Goal: Task Accomplishment & Management: Use online tool/utility

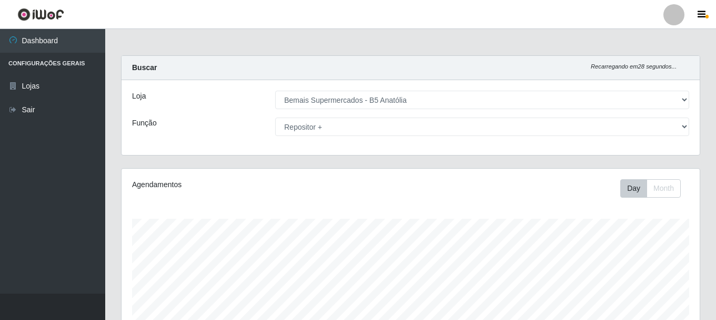
select select "405"
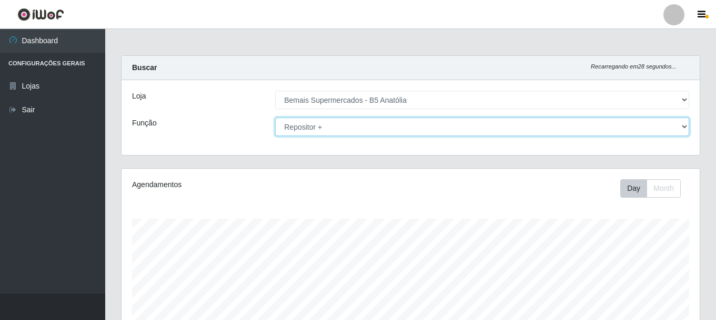
click at [328, 126] on select "[Selecione...] ASG ASG + ASG ++ Auxiliar de Estacionamento Auxiliar de Estacion…" at bounding box center [482, 126] width 414 height 18
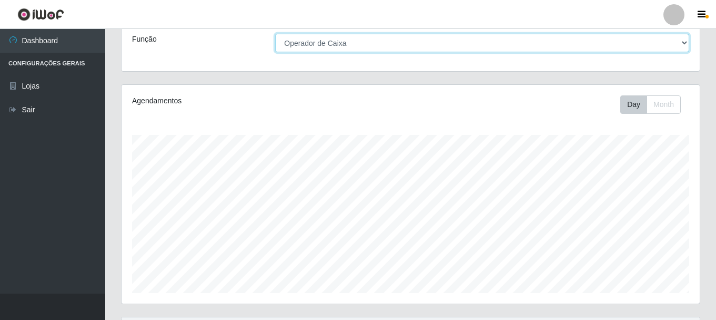
scroll to position [0, 0]
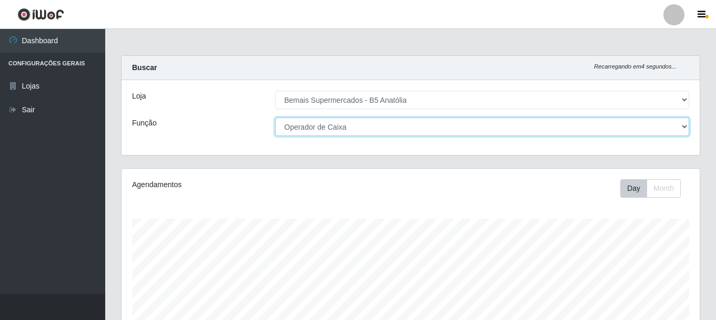
click at [402, 133] on select "[Selecione...] ASG ASG + ASG ++ Auxiliar de Estacionamento Auxiliar de Estacion…" at bounding box center [482, 126] width 414 height 18
select select "72"
click at [275, 117] on select "[Selecione...] ASG ASG + ASG ++ Auxiliar de Estacionamento Auxiliar de Estacion…" at bounding box center [482, 126] width 414 height 18
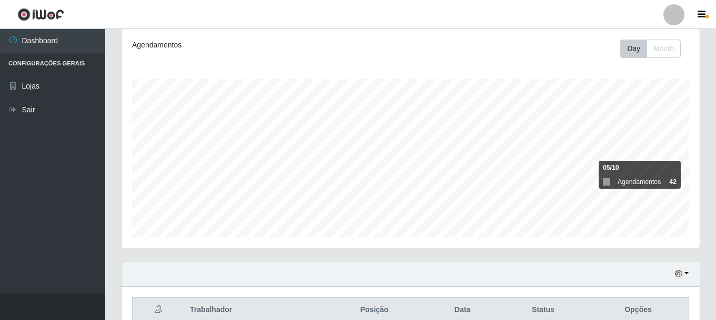
scroll to position [87, 0]
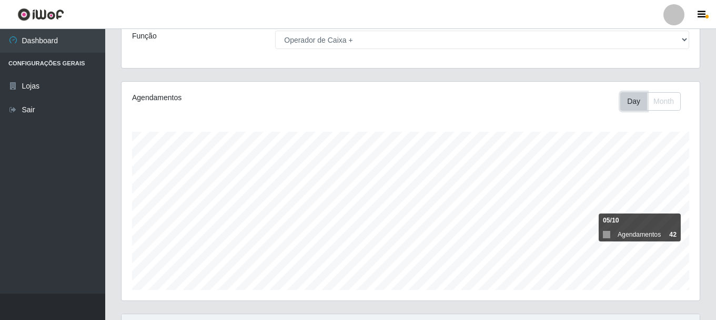
click at [635, 105] on button "Day" at bounding box center [634, 101] width 27 height 18
click at [629, 105] on button "Day" at bounding box center [634, 101] width 27 height 18
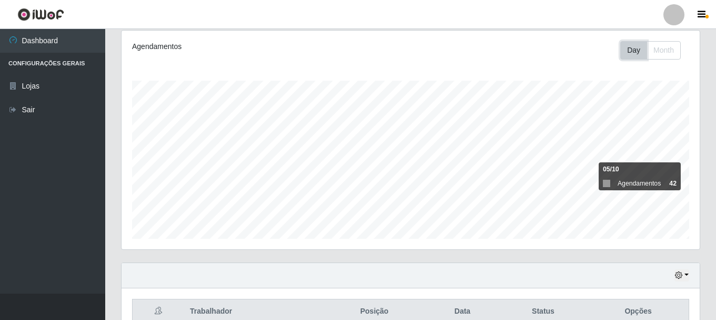
scroll to position [192, 0]
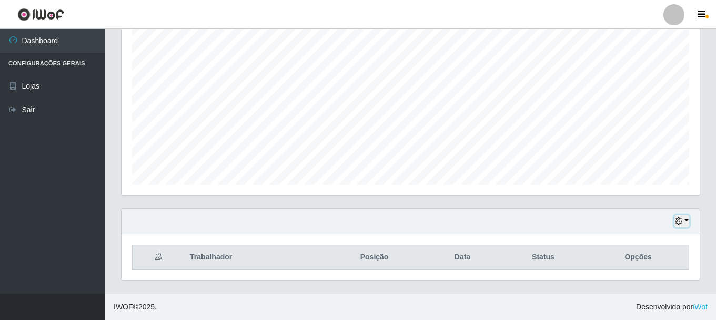
click at [681, 218] on icon "button" at bounding box center [678, 220] width 7 height 7
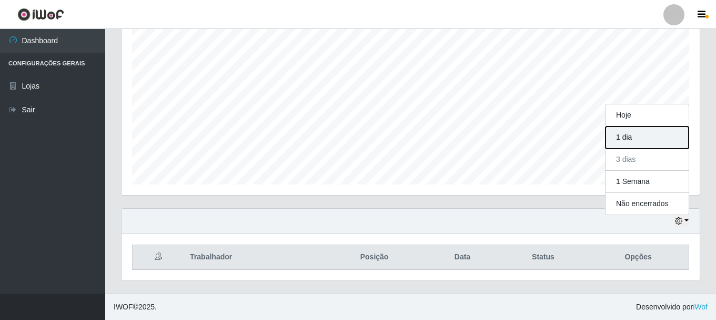
click at [627, 140] on button "1 dia" at bounding box center [647, 137] width 83 height 22
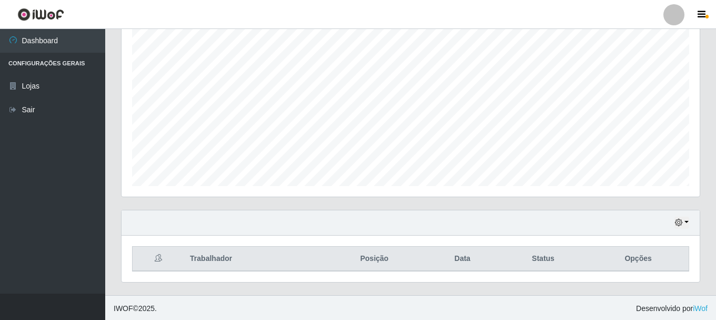
scroll to position [192, 0]
click at [677, 224] on icon "button" at bounding box center [678, 220] width 7 height 7
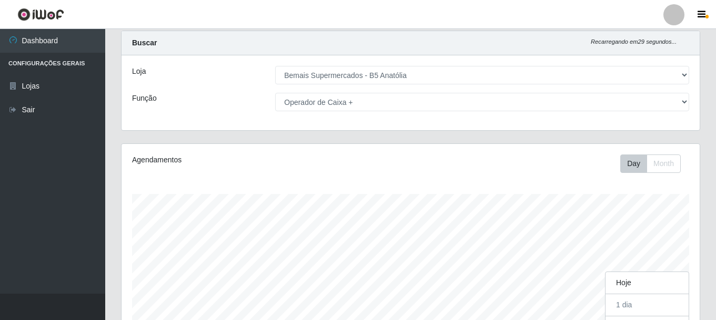
scroll to position [0, 0]
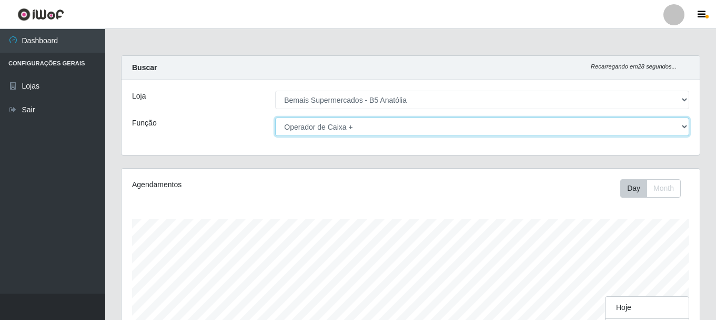
click at [331, 125] on select "[Selecione...] ASG ASG + ASG ++ Auxiliar de Estacionamento Auxiliar de Estacion…" at bounding box center [482, 126] width 414 height 18
click at [275, 117] on select "[Selecione...] ASG ASG + ASG ++ Auxiliar de Estacionamento Auxiliar de Estacion…" at bounding box center [482, 126] width 414 height 18
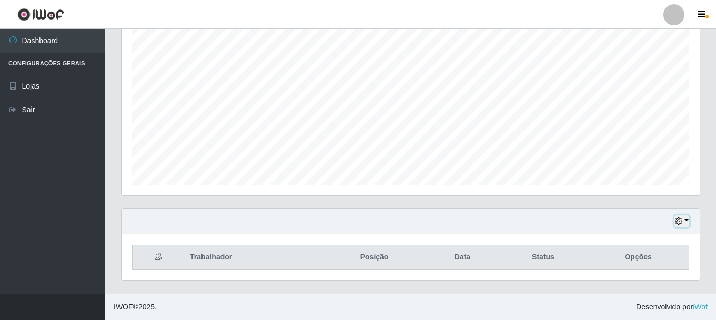
click at [677, 223] on icon "button" at bounding box center [678, 220] width 7 height 7
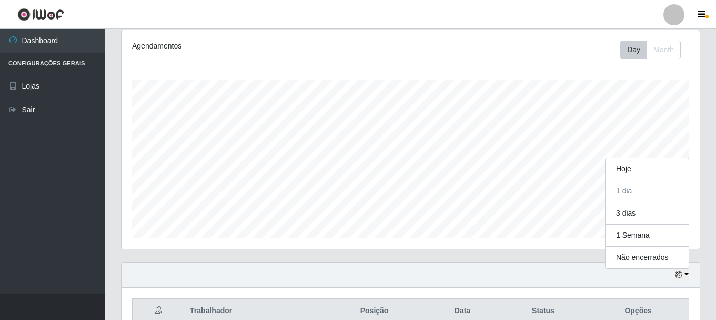
scroll to position [218, 579]
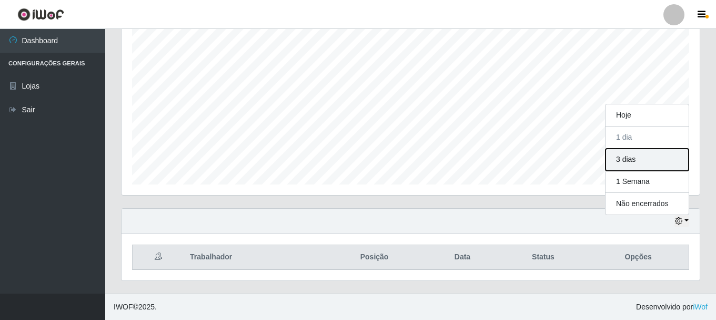
click at [624, 163] on button "3 dias" at bounding box center [647, 159] width 83 height 22
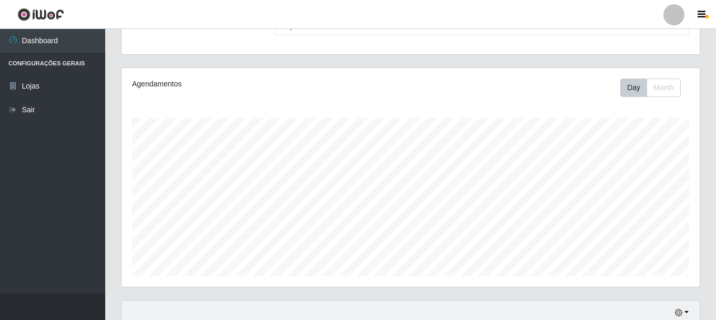
scroll to position [192, 0]
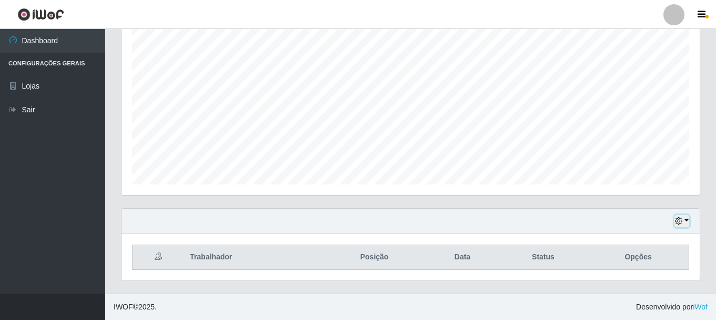
click at [687, 223] on button "button" at bounding box center [682, 221] width 15 height 12
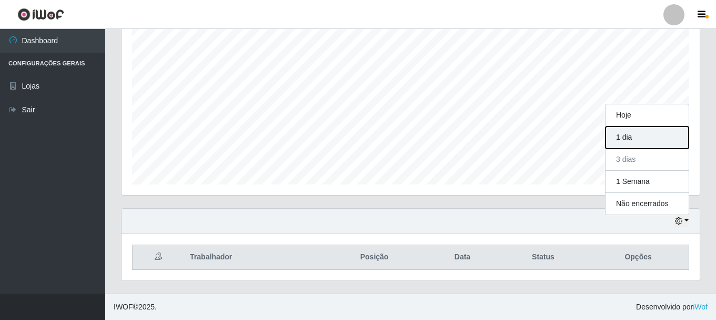
click at [630, 140] on button "1 dia" at bounding box center [647, 137] width 83 height 22
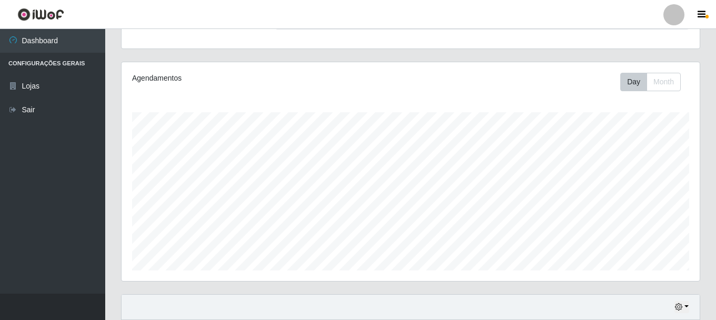
scroll to position [0, 0]
